Goal: Task Accomplishment & Management: Manage account settings

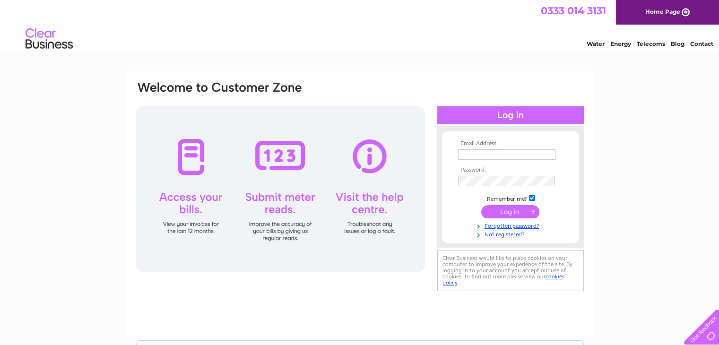
type input "eleanor@turrifftyres.co.uk"
click at [514, 211] on input "submit" at bounding box center [510, 211] width 58 height 13
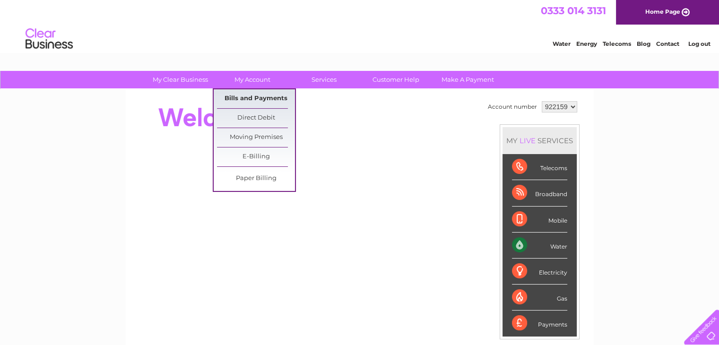
click at [247, 100] on link "Bills and Payments" at bounding box center [256, 98] width 78 height 19
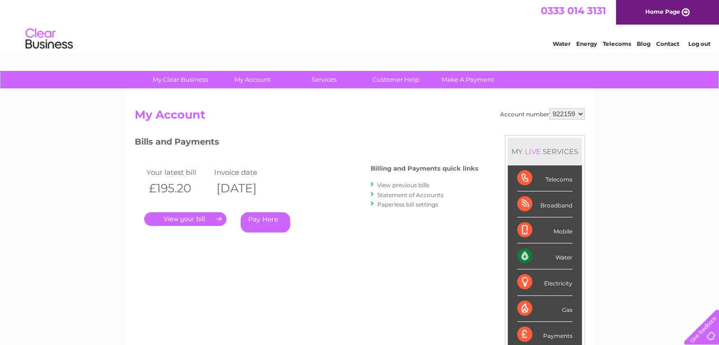
click at [199, 220] on link "." at bounding box center [185, 219] width 82 height 14
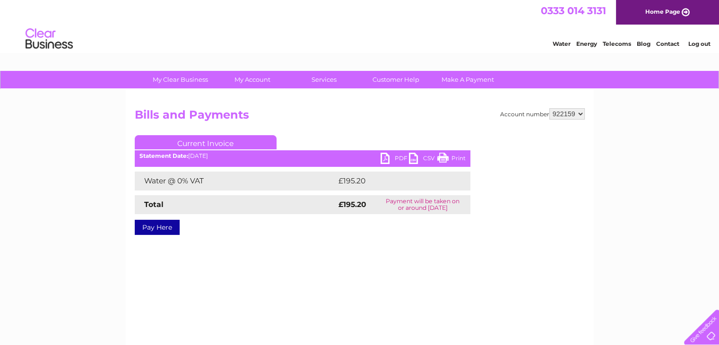
click at [386, 158] on link "PDF" at bounding box center [395, 160] width 28 height 14
